Goal: Transaction & Acquisition: Purchase product/service

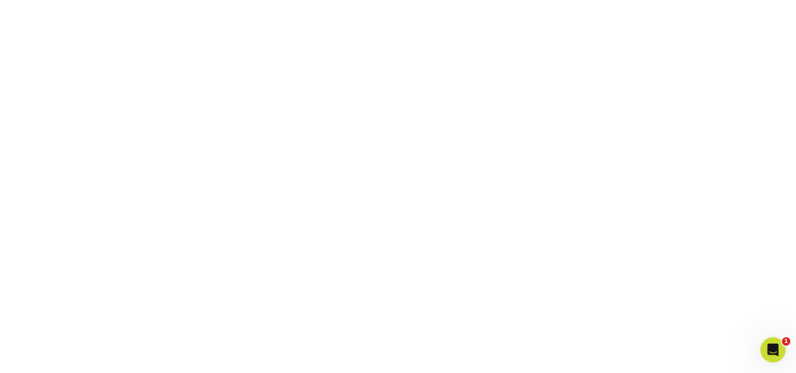
scroll to position [279, 0]
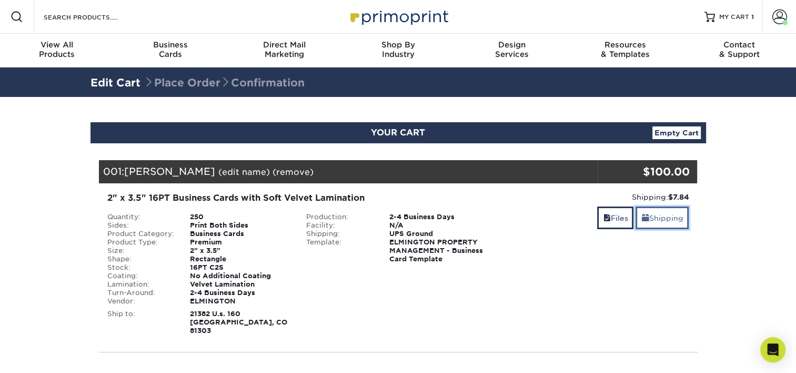
click at [655, 221] on link "Shipping" at bounding box center [662, 217] width 53 height 23
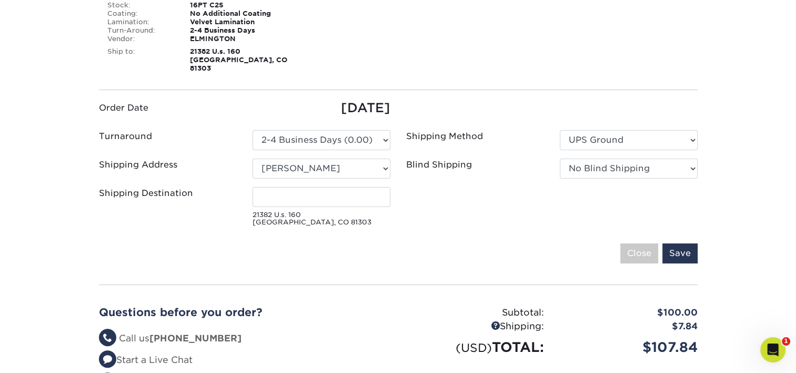
scroll to position [263, 0]
click at [322, 162] on select "Select One Ivy Point Cinco Ranch 1104 Residence 12th & Wedgewood 780 Townhomes …" at bounding box center [322, 168] width 138 height 20
click at [290, 158] on select "Select One Ivy Point Cinco Ranch 1104 Residence 12th & Wedgewood 780 Townhomes …" at bounding box center [322, 168] width 138 height 20
click at [293, 158] on select "Select One Ivy Point Cinco Ranch 1104 Residence 12th & Wedgewood 780 Townhomes …" at bounding box center [322, 168] width 138 height 20
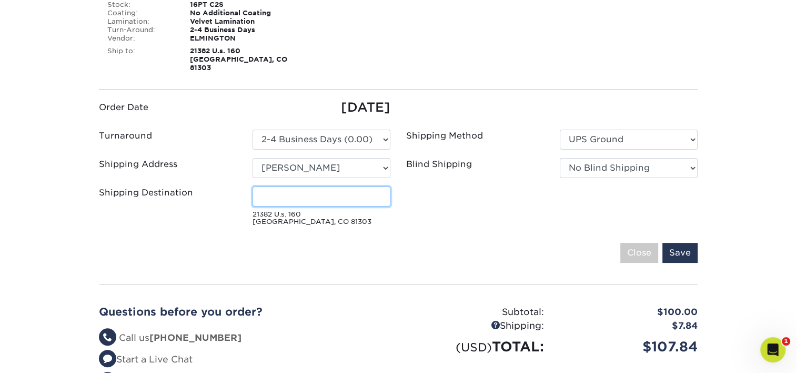
click at [282, 187] on input "Shipping Destination" at bounding box center [322, 196] width 138 height 20
type input "L"
type input "Residence Durango"
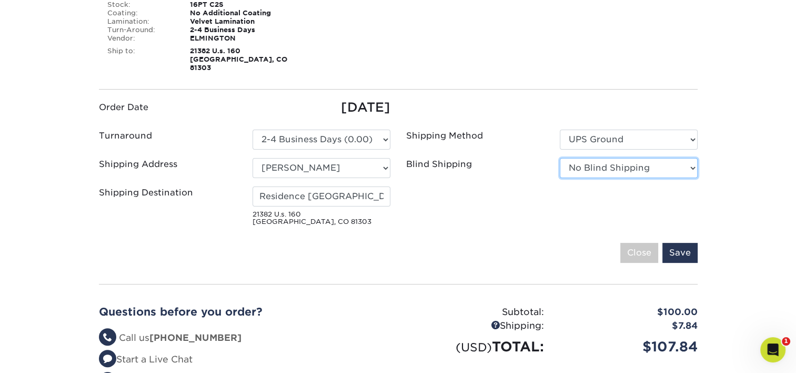
click at [605, 159] on select "No Blind Shipping Ivy Point Cinco Ranch 1104 Residence 12th & Wedgewood 780 Tow…" at bounding box center [629, 168] width 138 height 20
select select "279590"
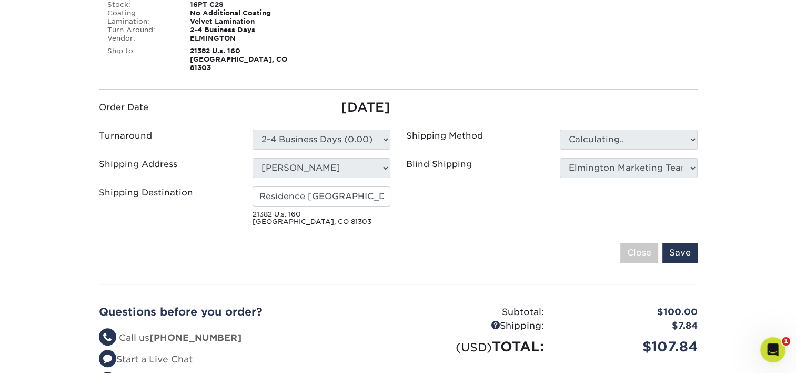
type input "Tammy Samora"
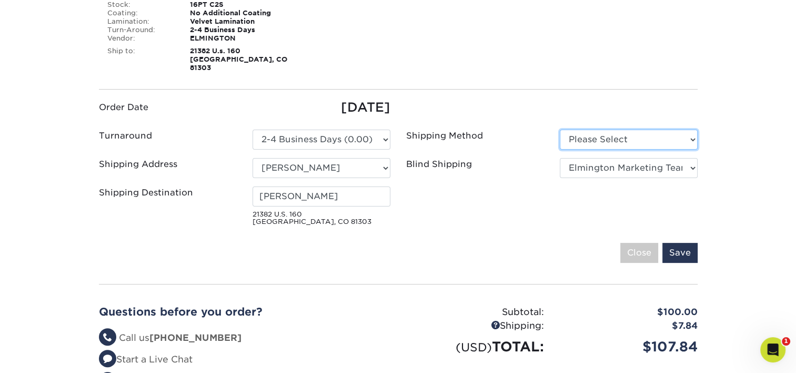
click at [606, 132] on select "Please Select Ground Shipping (+$7.84) 3 Day Shipping Service (+$26.66)" at bounding box center [629, 139] width 138 height 20
select select "03"
click at [560, 129] on select "Please Select Ground Shipping (+$7.84) 3 Day Shipping Service (+$26.66)" at bounding box center [629, 139] width 138 height 20
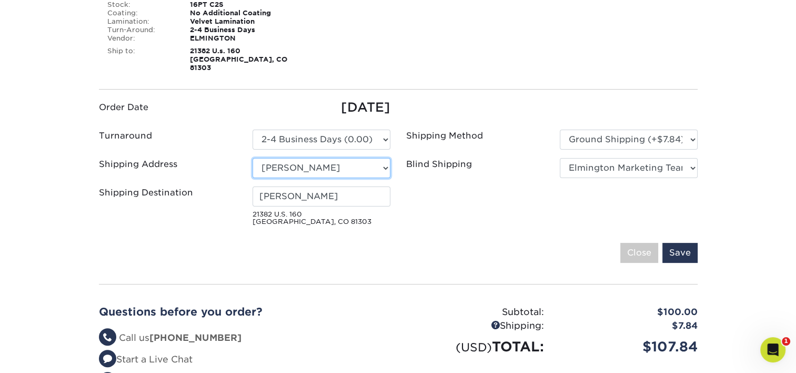
click at [298, 162] on select "Select One Ivy Point Cinco Ranch 1104 Residence 12th & Wedgewood 780 Townhomes …" at bounding box center [322, 168] width 138 height 20
select select "283918"
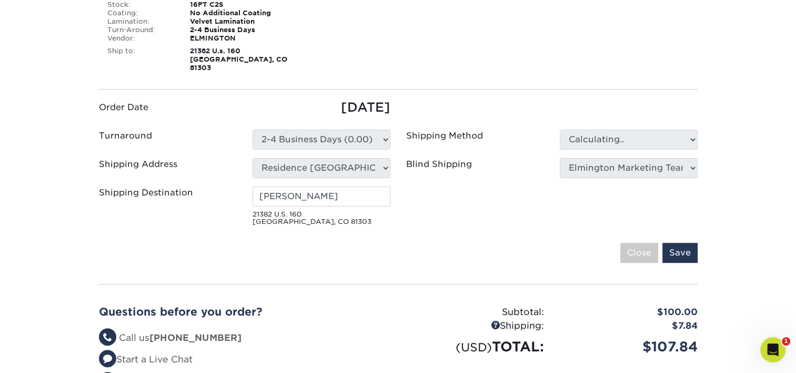
scroll to position [262, 0]
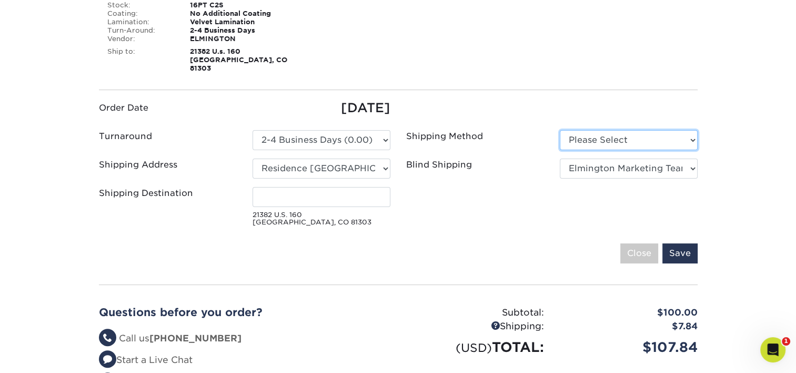
click at [629, 134] on select "Please Select UPS Ground (+$7.84) UPS 3 Day Select (+$26.66) UPS 2nd Day Air (+…" at bounding box center [629, 140] width 138 height 20
select select "03"
click at [560, 130] on select "Please Select UPS Ground (+$7.84) UPS 3 Day Select (+$26.66) UPS 2nd Day Air (+…" at bounding box center [629, 140] width 138 height 20
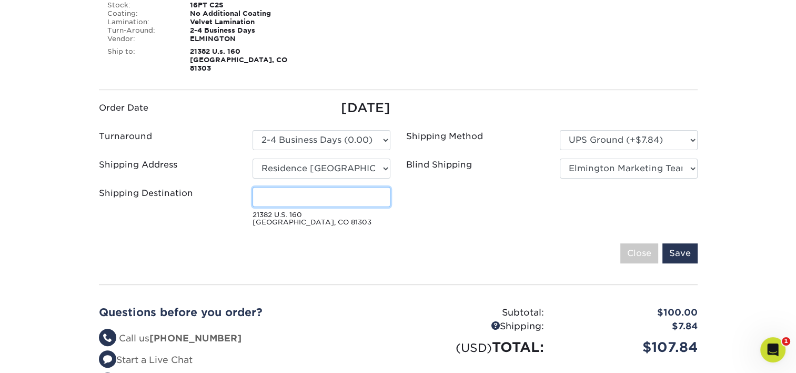
click at [298, 187] on input "Shipping Destination" at bounding box center [322, 197] width 138 height 20
type input "T"
type input "LEASING OFFICE"
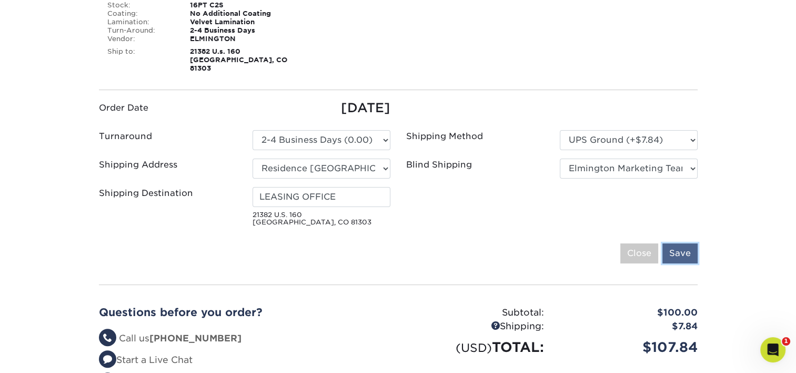
click at [684, 244] on input "Save" at bounding box center [680, 253] width 35 height 20
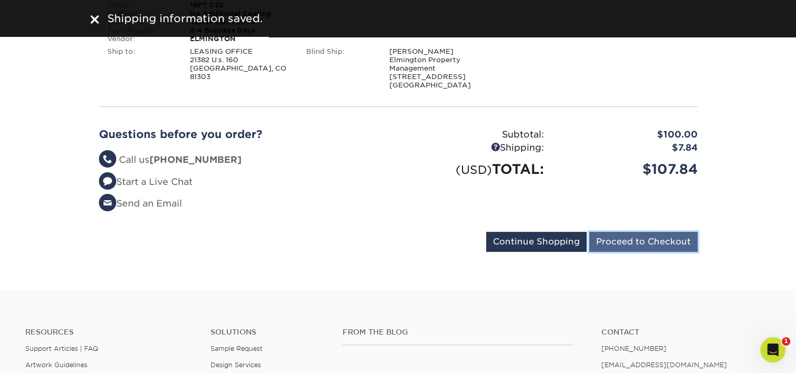
click at [633, 242] on input "Proceed to Checkout" at bounding box center [643, 242] width 108 height 20
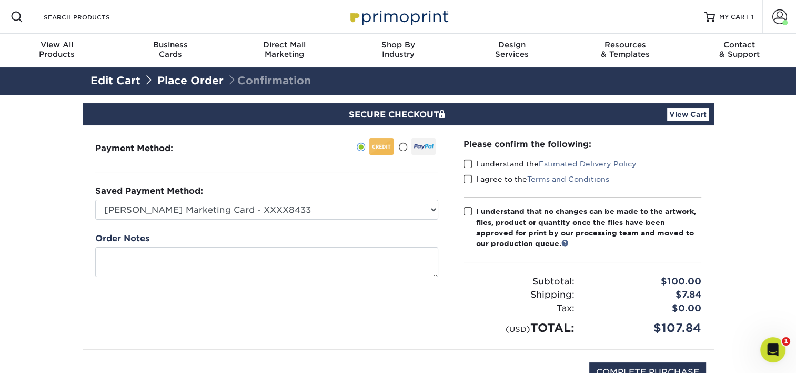
click at [466, 160] on span at bounding box center [468, 164] width 9 height 10
click at [0, 0] on input "I understand the Estimated Delivery Policy" at bounding box center [0, 0] width 0 height 0
click at [466, 179] on span at bounding box center [468, 179] width 9 height 10
click at [0, 0] on input "I agree to the Terms and Conditions" at bounding box center [0, 0] width 0 height 0
click at [465, 211] on span at bounding box center [468, 211] width 9 height 10
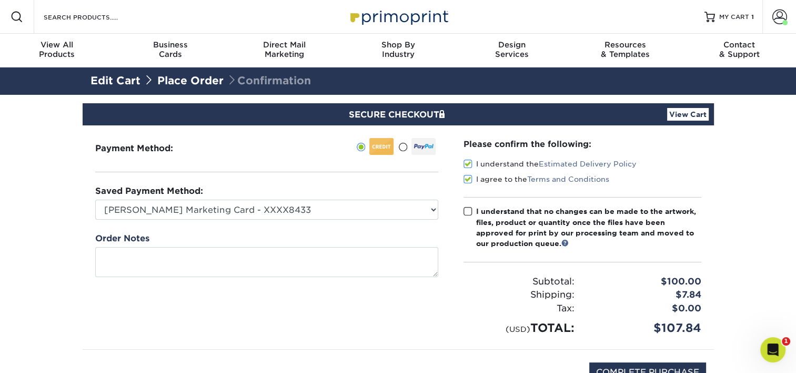
click at [0, 0] on input "I understand that no changes can be made to the artwork, files, product or quan…" at bounding box center [0, 0] width 0 height 0
click at [625, 370] on input "COMPLETE PURCHASE" at bounding box center [647, 372] width 117 height 20
type input "PROCESSING, PLEASE WAIT..."
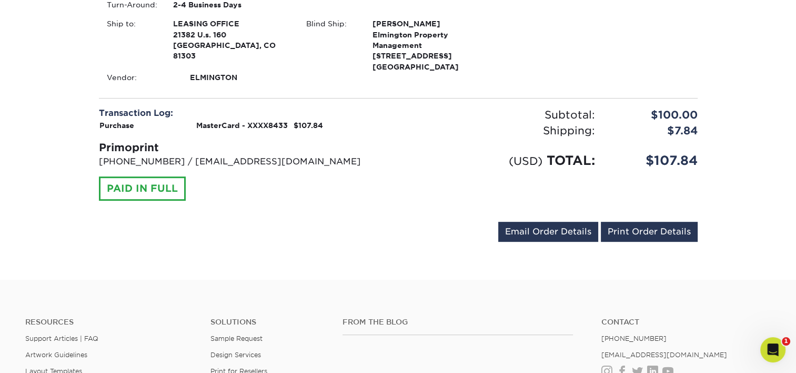
scroll to position [400, 0]
click at [627, 232] on link "Print Order Details" at bounding box center [649, 231] width 97 height 20
click at [343, 187] on div "Transaction Log: Purchase MasterCard - XXXX8433 $107.84 Primoprint 704-837-7757…" at bounding box center [244, 153] width 307 height 94
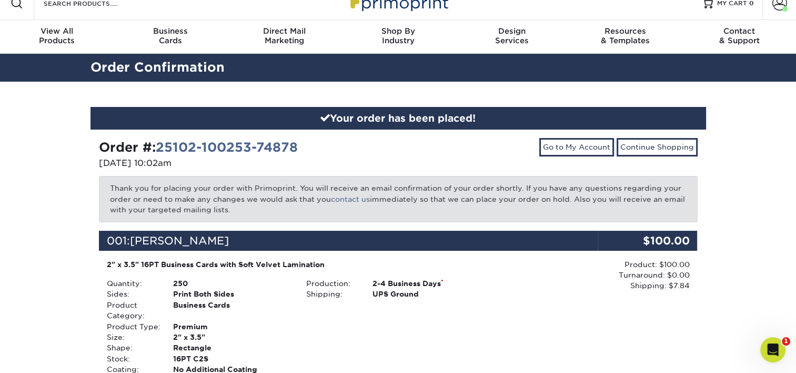
scroll to position [0, 0]
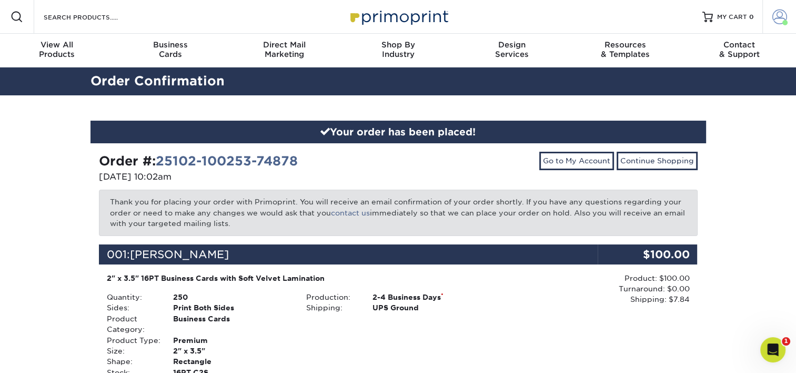
click at [787, 24] on span at bounding box center [785, 22] width 5 height 5
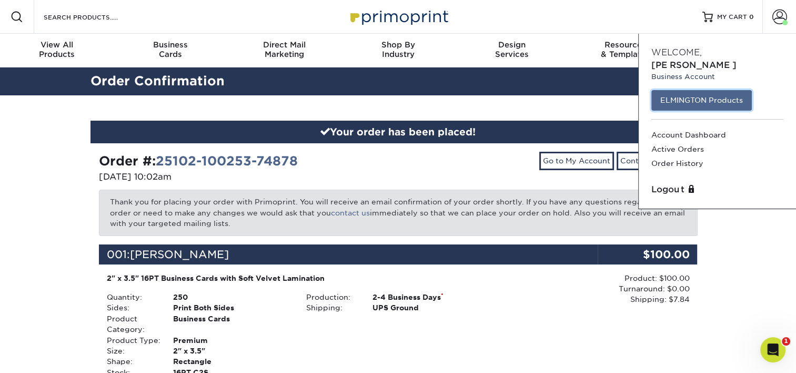
click at [713, 97] on link "ELMINGTON Products" at bounding box center [702, 100] width 101 height 20
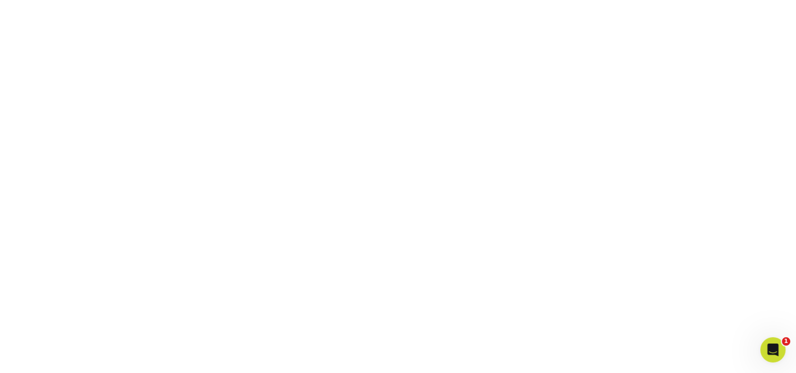
scroll to position [279, 0]
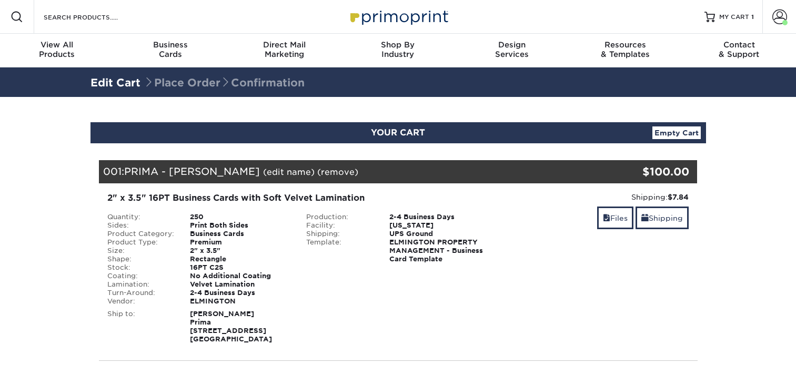
select select "282944"
click at [675, 225] on link "Shipping" at bounding box center [662, 217] width 53 height 23
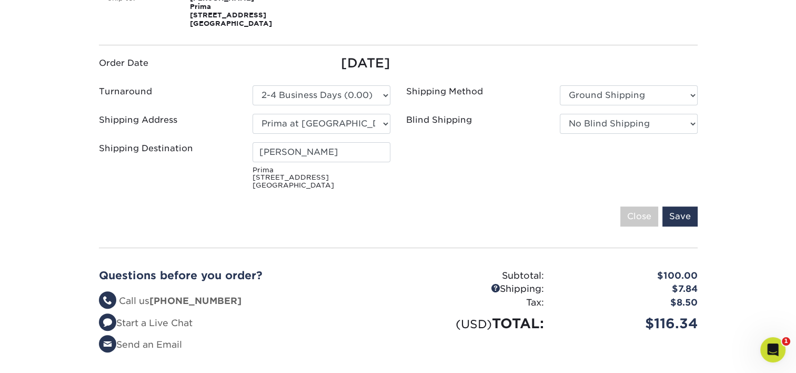
scroll to position [316, 0]
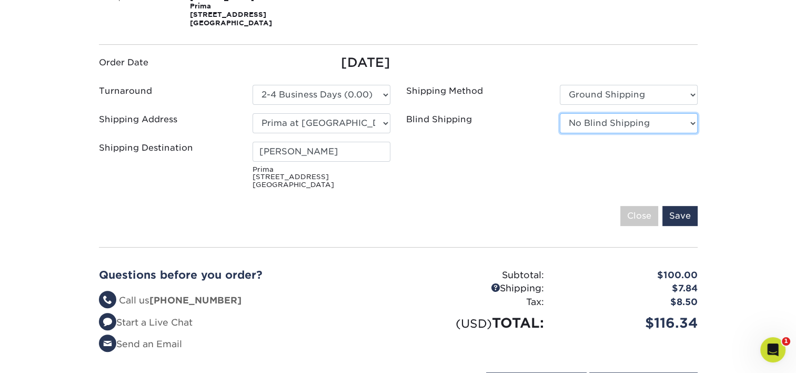
click at [605, 123] on select "No Blind Shipping Ivy Point Cinco Ranch 1104 Residence 12th & Wedgewood 780 Tow…" at bounding box center [629, 123] width 138 height 20
select select "279590"
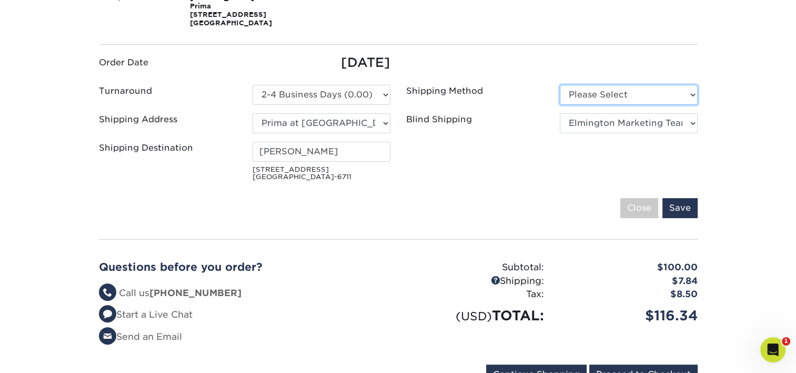
click at [634, 91] on select "Please Select Ground Shipping (+$7.84) 3 Day Shipping Service (+$15.34)" at bounding box center [629, 95] width 138 height 20
select select "03"
click at [560, 85] on select "Please Select Ground Shipping (+$7.84) 3 Day Shipping Service (+$15.34)" at bounding box center [629, 95] width 138 height 20
click at [676, 209] on input "Save" at bounding box center [680, 208] width 35 height 20
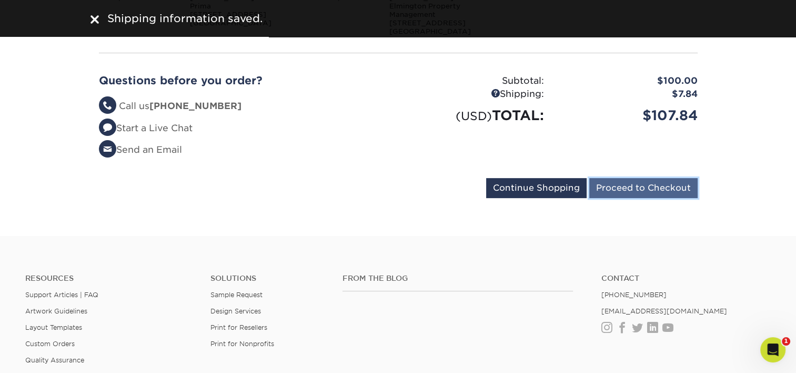
click at [618, 189] on input "Proceed to Checkout" at bounding box center [643, 188] width 108 height 20
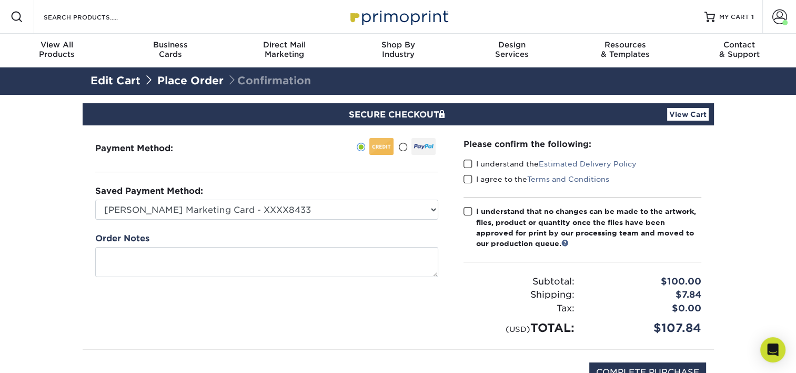
click at [466, 158] on div "Please confirm the following: I understand the Estimated Delivery Policy I agre…" at bounding box center [583, 237] width 238 height 198
click at [468, 176] on span at bounding box center [468, 179] width 9 height 10
click at [0, 0] on input "I agree to the Terms and Conditions" at bounding box center [0, 0] width 0 height 0
click at [466, 160] on span at bounding box center [468, 164] width 9 height 10
click at [0, 0] on input "I understand the Estimated Delivery Policy" at bounding box center [0, 0] width 0 height 0
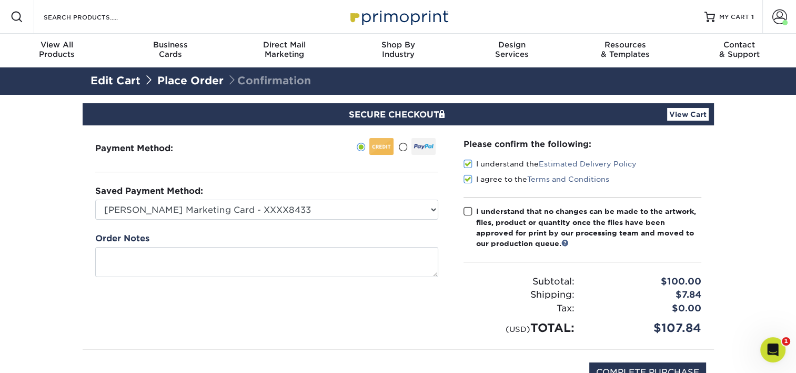
click at [467, 209] on span at bounding box center [468, 211] width 9 height 10
click at [0, 0] on input "I understand that no changes can be made to the artwork, files, product or quan…" at bounding box center [0, 0] width 0 height 0
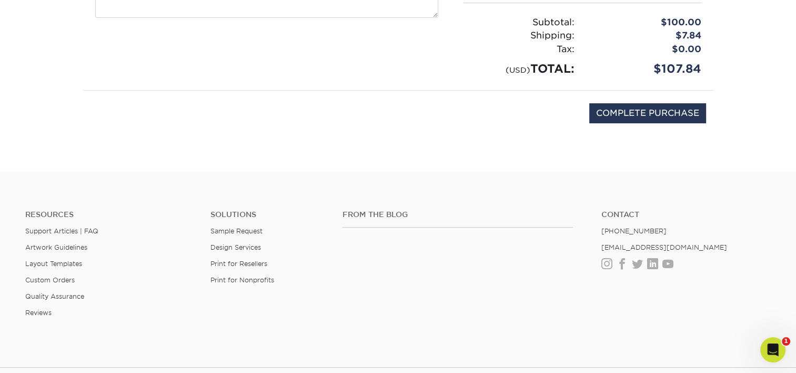
scroll to position [263, 0]
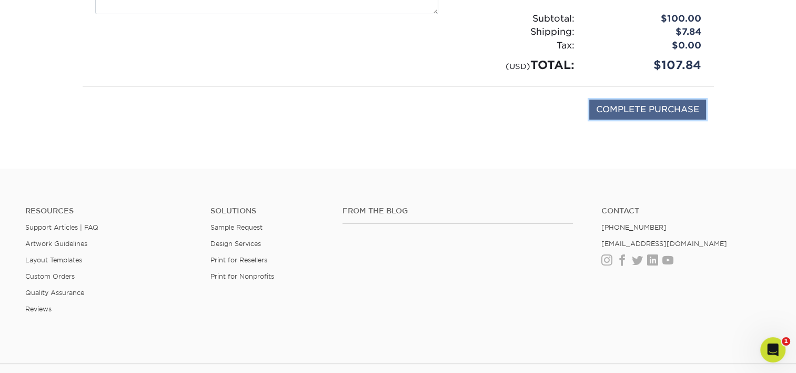
click at [638, 108] on input "COMPLETE PURCHASE" at bounding box center [647, 109] width 117 height 20
type input "PROCESSING, PLEASE WAIT..."
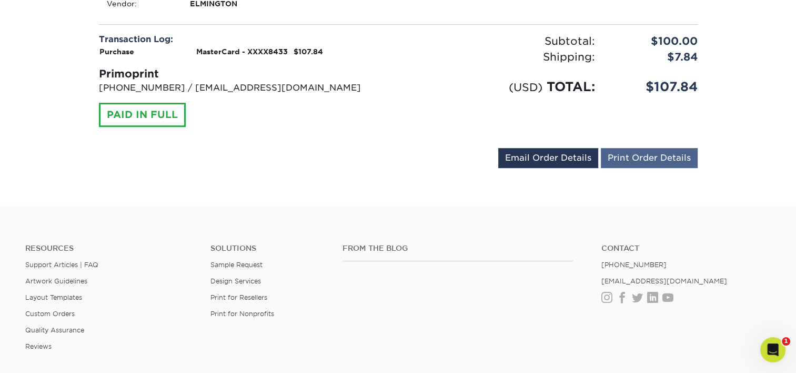
scroll to position [474, 0]
click at [658, 159] on link "Print Order Details" at bounding box center [649, 157] width 97 height 20
click at [257, 128] on div "Transaction Log: Purchase MasterCard - XXXX8433 $107.84 Primoprint 704-837-7757…" at bounding box center [398, 86] width 615 height 106
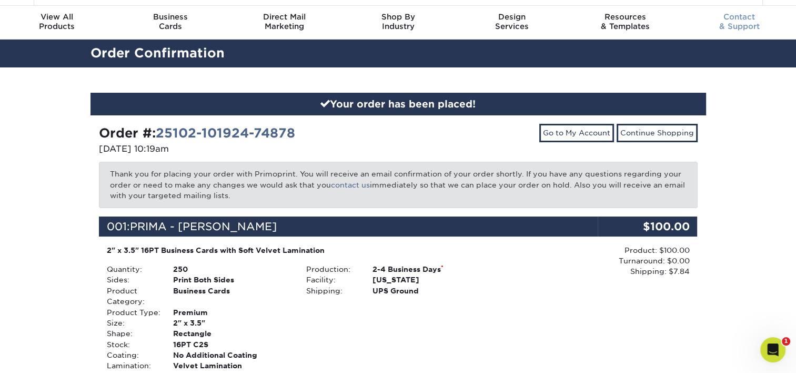
scroll to position [0, 0]
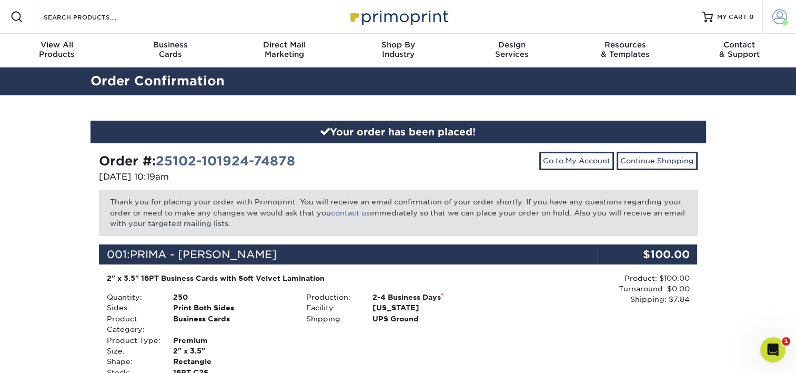
click at [780, 21] on span at bounding box center [780, 16] width 15 height 15
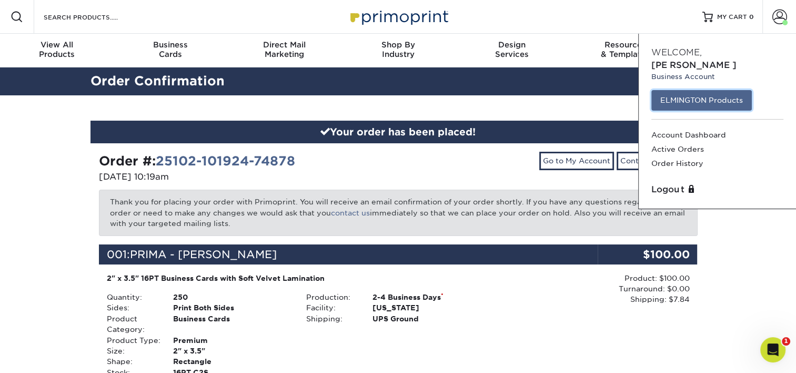
click at [699, 90] on link "ELMINGTON Products" at bounding box center [702, 100] width 101 height 20
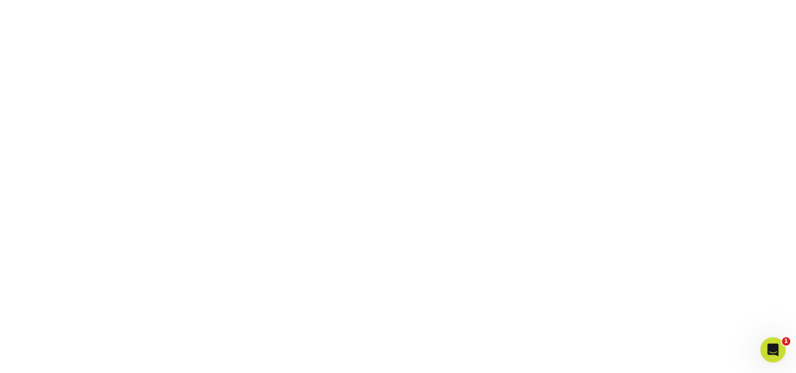
scroll to position [279, 0]
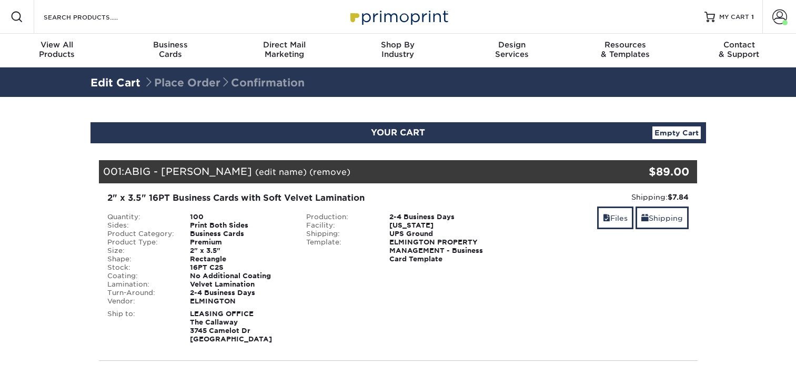
select select "286581"
click at [665, 221] on link "Shipping" at bounding box center [662, 217] width 53 height 23
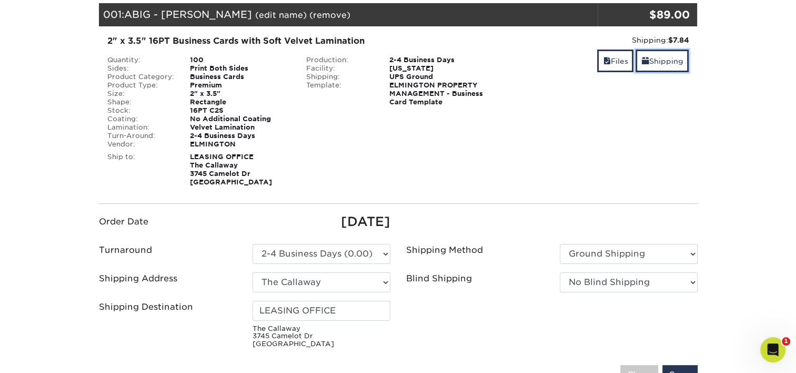
scroll to position [157, 0]
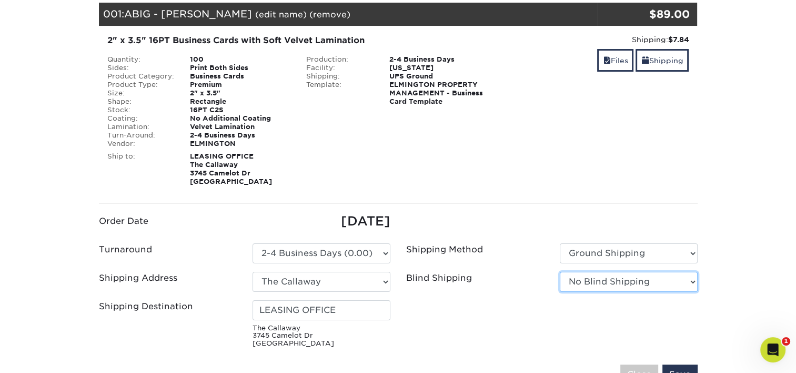
click at [608, 278] on select "No Blind Shipping Ivy Point Cinco Ranch 1104 Residence 12th & Wedgewood 780 Tow…" at bounding box center [629, 282] width 138 height 20
select select "279590"
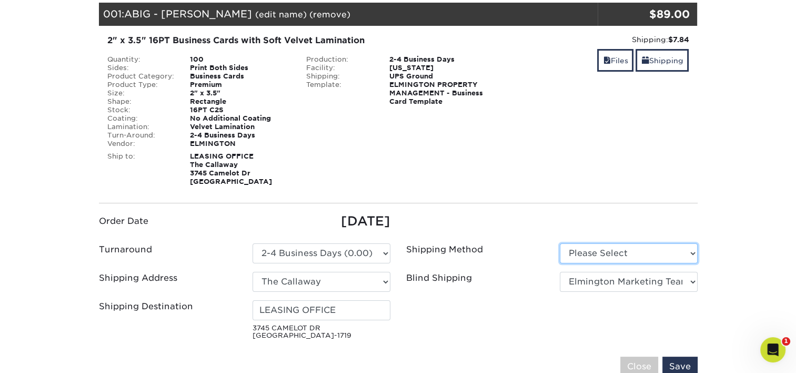
click at [613, 253] on select "Please Select Ground Shipping (+$7.84) 3 Day Shipping Service (+$20.06)" at bounding box center [629, 253] width 138 height 20
select select "03"
click at [560, 243] on select "Please Select Ground Shipping (+$7.84) 3 Day Shipping Service (+$20.06)" at bounding box center [629, 253] width 138 height 20
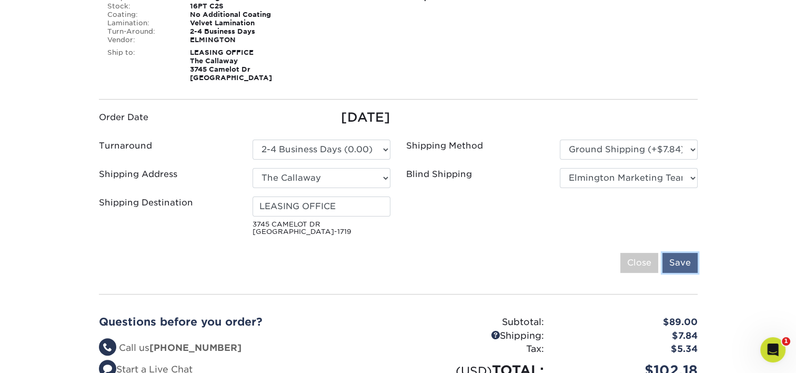
click at [681, 256] on input "Save" at bounding box center [680, 263] width 35 height 20
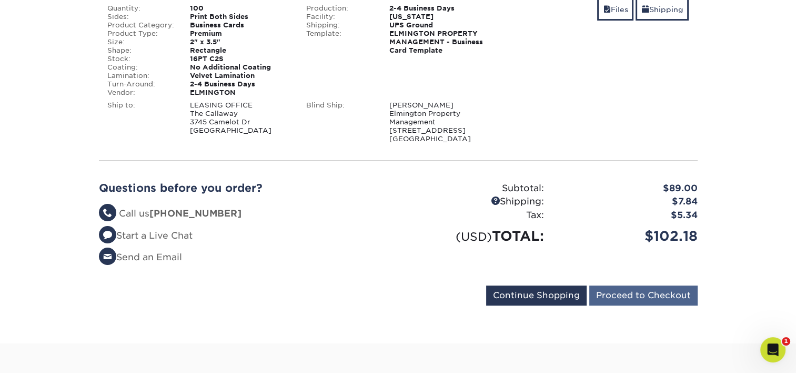
scroll to position [209, 0]
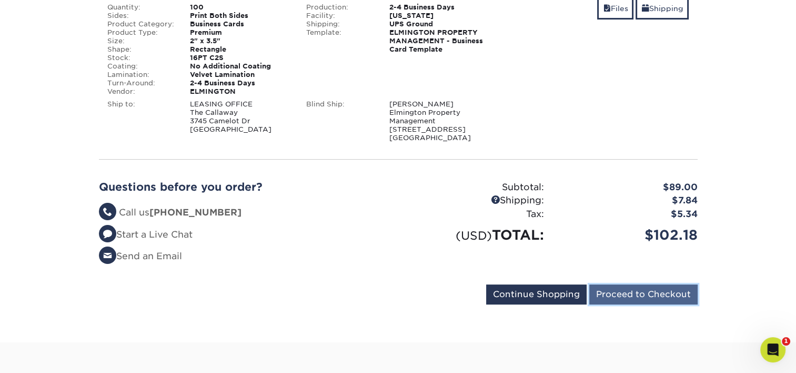
click at [659, 294] on input "Proceed to Checkout" at bounding box center [643, 294] width 108 height 20
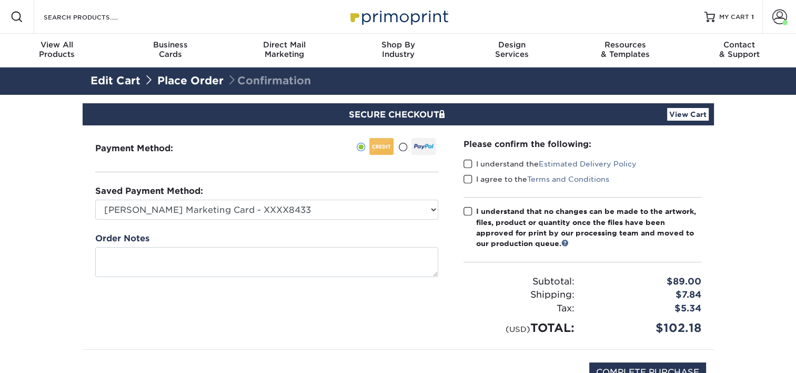
click at [465, 163] on span at bounding box center [468, 164] width 9 height 10
click at [0, 0] on input "I understand the Estimated Delivery Policy" at bounding box center [0, 0] width 0 height 0
click at [468, 181] on span at bounding box center [468, 179] width 9 height 10
click at [0, 0] on input "I agree to the Terms and Conditions" at bounding box center [0, 0] width 0 height 0
click at [466, 214] on span at bounding box center [468, 211] width 9 height 10
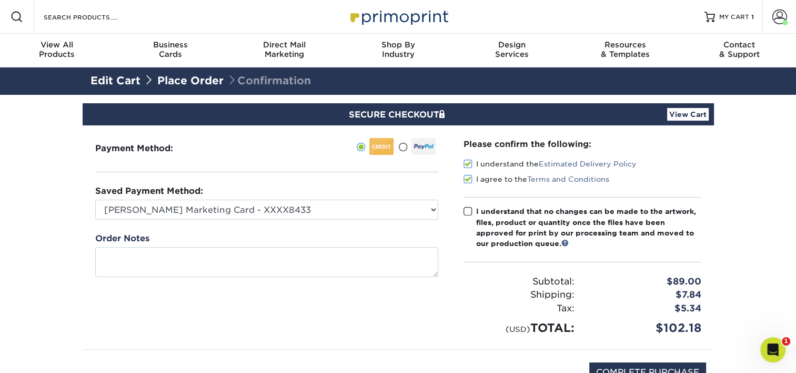
click at [0, 0] on input "I understand that no changes can be made to the artwork, files, product or quan…" at bounding box center [0, 0] width 0 height 0
click at [632, 365] on input "COMPLETE PURCHASE" at bounding box center [647, 372] width 117 height 20
type input "PROCESSING, PLEASE WAIT..."
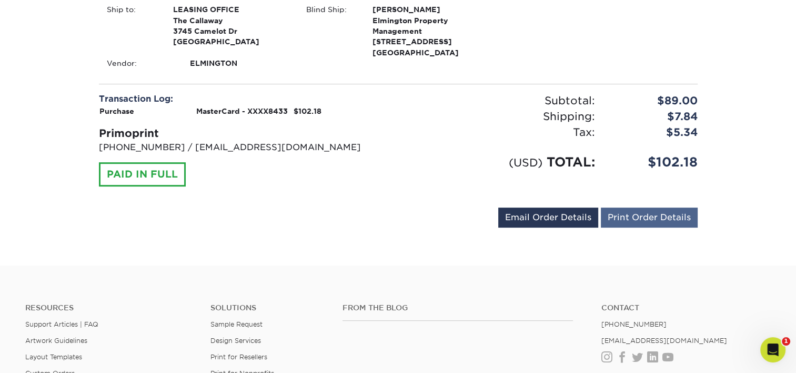
scroll to position [415, 0]
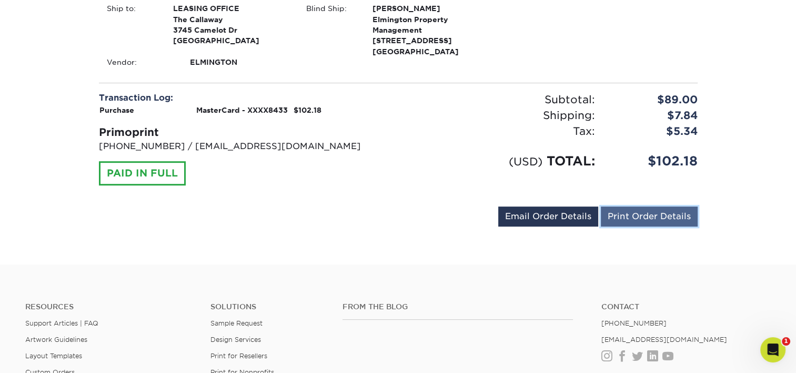
click at [645, 213] on link "Print Order Details" at bounding box center [649, 216] width 97 height 20
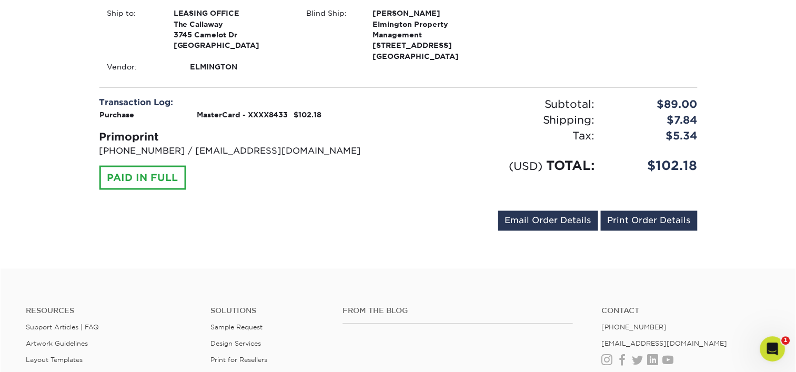
scroll to position [409, 0]
